Goal: Task Accomplishment & Management: Use online tool/utility

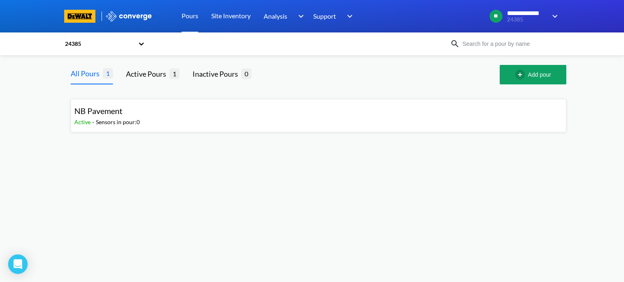
click at [127, 48] on div "24385" at bounding box center [99, 43] width 70 height 9
click at [115, 84] on div "22340" at bounding box center [104, 80] width 81 height 15
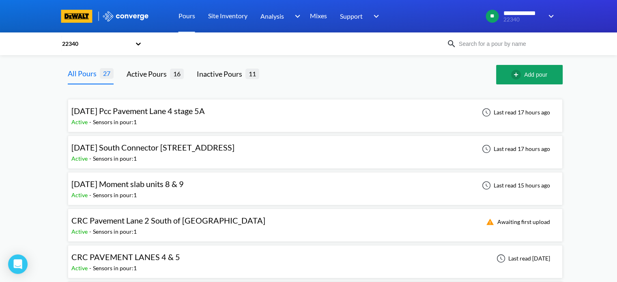
click at [268, 115] on div "[DATE] Pcc Pavement Lane 4 stage 5A Active - Sensors in pour: 1 Last read 17 ho…" at bounding box center [315, 116] width 488 height 26
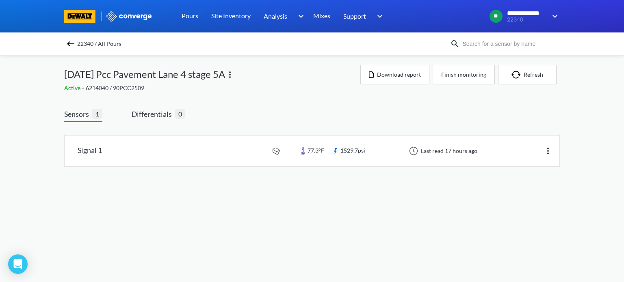
click at [71, 42] on img at bounding box center [71, 44] width 10 height 10
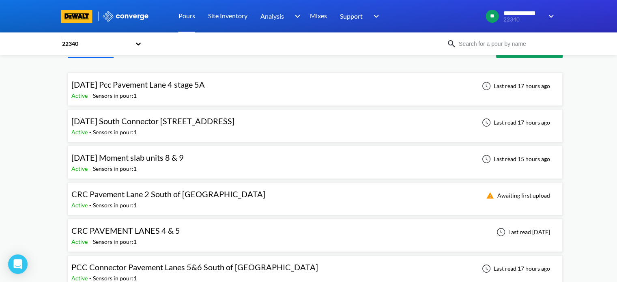
scroll to position [41, 0]
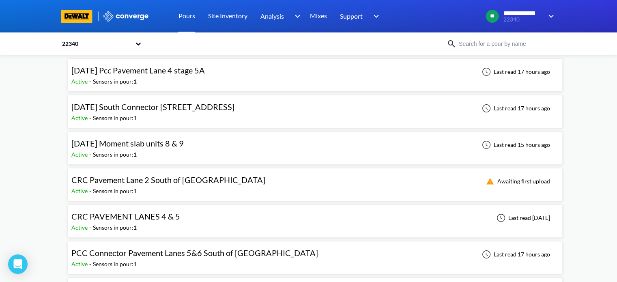
click at [258, 183] on div "CRC Pavement Lane 2 South of [GEOGRAPHIC_DATA] Active - Sensors in pour: 1 Awai…" at bounding box center [315, 185] width 488 height 26
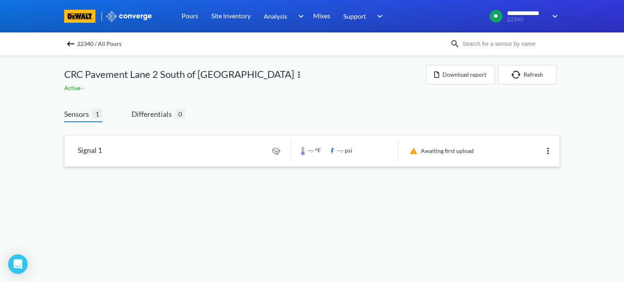
click at [252, 141] on link at bounding box center [312, 151] width 494 height 31
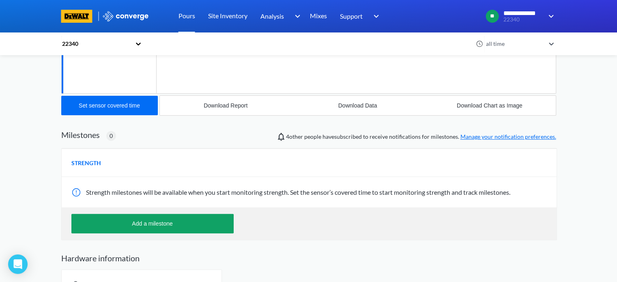
scroll to position [218, 0]
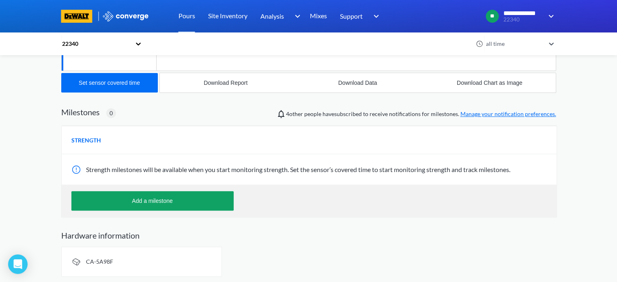
click at [92, 261] on span "CA-5A98F" at bounding box center [99, 261] width 27 height 7
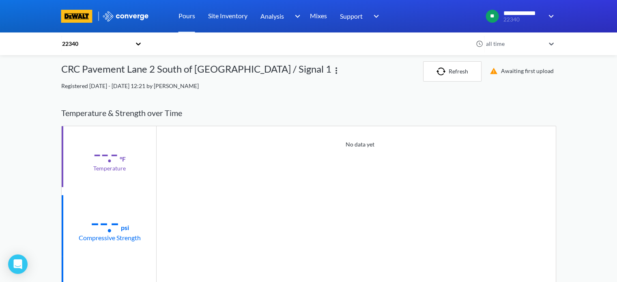
scroll to position [0, 0]
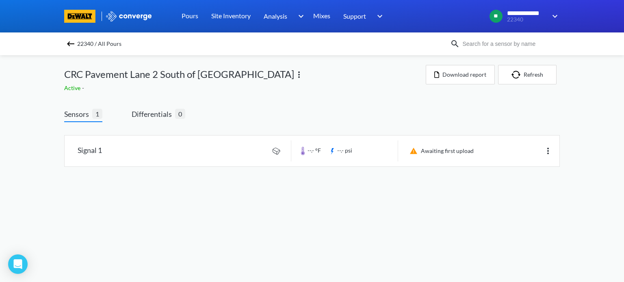
click at [73, 42] on img at bounding box center [71, 44] width 10 height 10
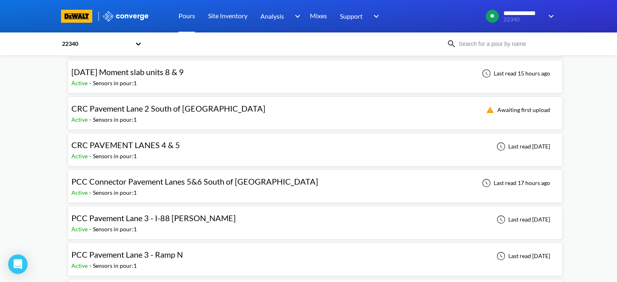
scroll to position [71, 0]
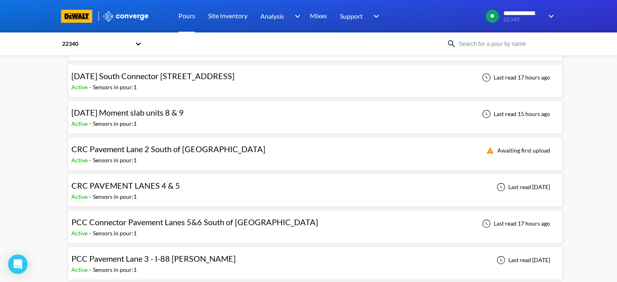
click at [236, 119] on div "[DATE] Moment slab units 8 & 9 Active - Sensors in pour: 1 Last read 15 hours a…" at bounding box center [315, 117] width 488 height 26
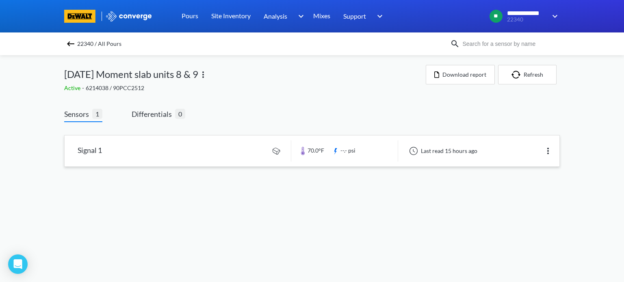
click at [550, 149] on img at bounding box center [548, 151] width 10 height 10
click at [529, 152] on div "Edit" at bounding box center [527, 150] width 52 height 15
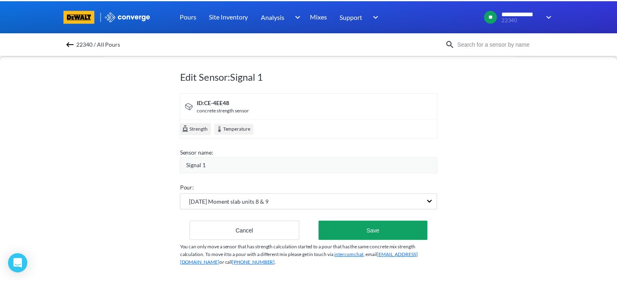
scroll to position [17, 0]
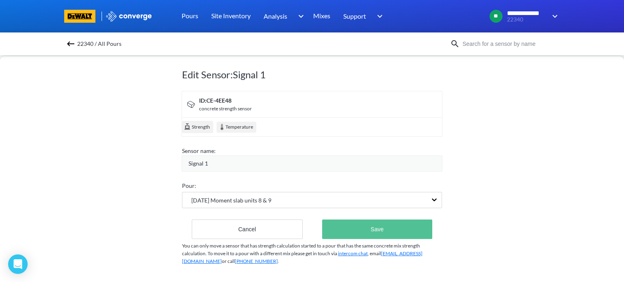
click at [335, 220] on button "Save" at bounding box center [377, 229] width 110 height 19
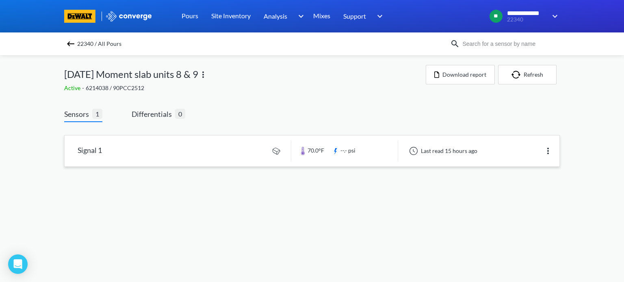
click at [229, 140] on link at bounding box center [312, 151] width 494 height 31
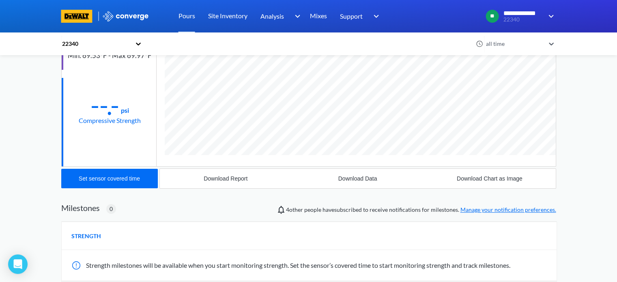
scroll to position [428, 495]
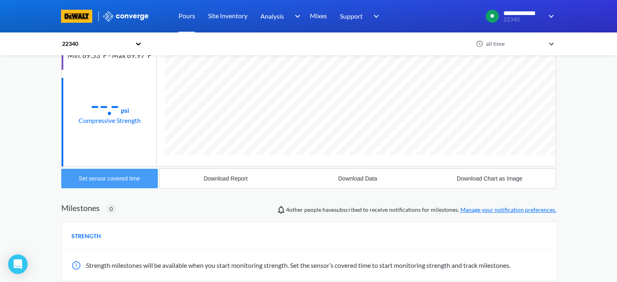
click at [106, 176] on div "Set sensor covered time" at bounding box center [109, 178] width 61 height 6
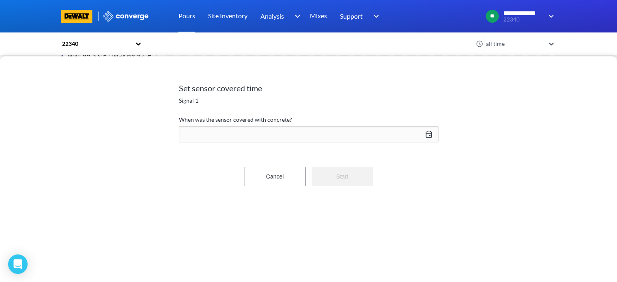
click at [433, 135] on div "[DATE] Press the down arrow key to interact with the calendar and select a date…" at bounding box center [309, 134] width 260 height 19
click at [408, 200] on td "10" at bounding box center [409, 199] width 13 height 13
click at [368, 266] on input "22" at bounding box center [368, 267] width 23 height 16
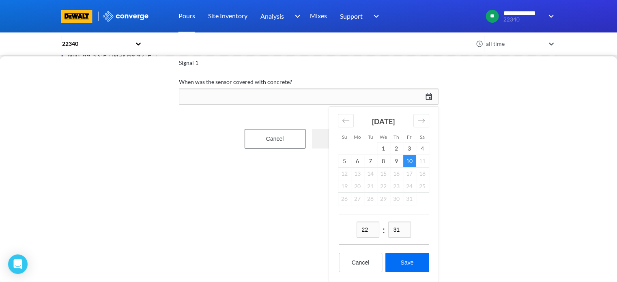
scroll to position [43, 0]
type input "12"
type input "00"
click at [417, 260] on button "Save" at bounding box center [407, 262] width 43 height 19
type input "12:00[DATE]"
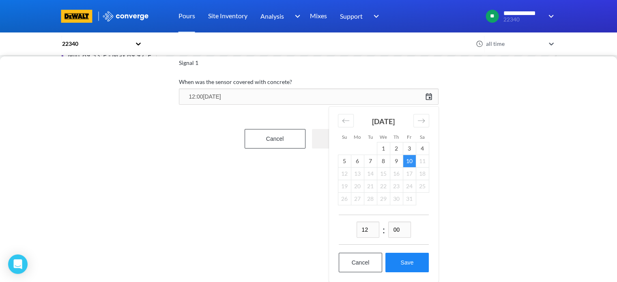
scroll to position [0, 0]
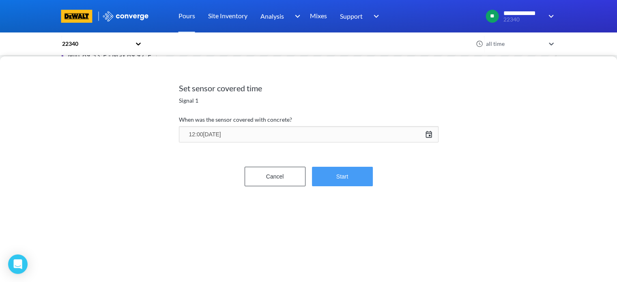
click at [348, 185] on button "Start" at bounding box center [342, 176] width 61 height 19
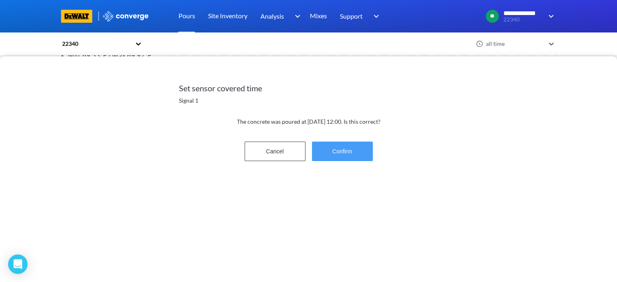
click at [342, 153] on button "Confirm" at bounding box center [342, 151] width 61 height 19
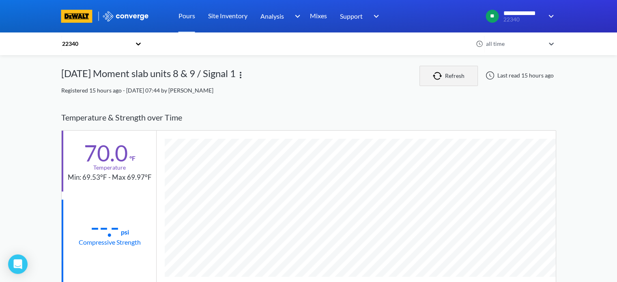
click at [443, 74] on img "button" at bounding box center [439, 76] width 12 height 8
